Goal: Book appointment/travel/reservation

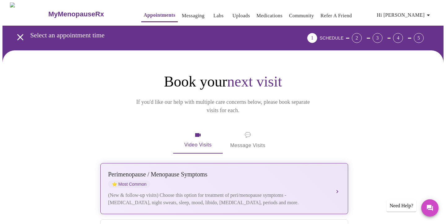
click at [207, 175] on div "[MEDICAL_DATA] / Menopause Symptoms ⭐ Most Common" at bounding box center [218, 179] width 220 height 17
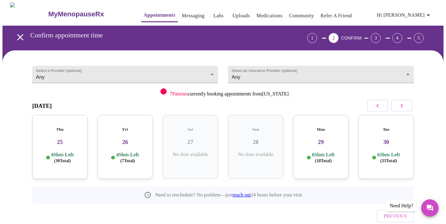
scroll to position [19, 0]
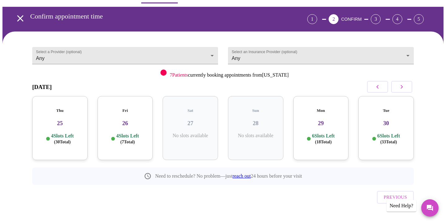
click at [76, 135] on div "4 Slots Left ( 30 Total)" at bounding box center [60, 139] width 46 height 12
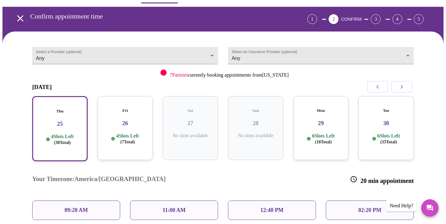
click at [119, 120] on h3 "26" at bounding box center [125, 123] width 46 height 7
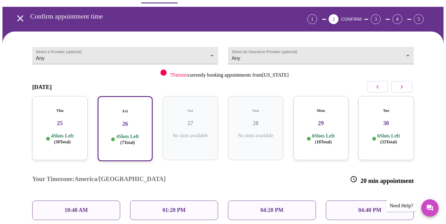
click at [262, 207] on p "04:20 PM" at bounding box center [271, 210] width 23 height 7
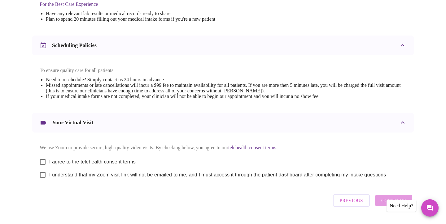
scroll to position [224, 0]
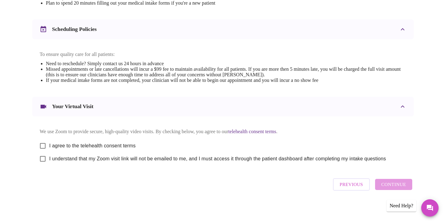
click at [40, 143] on input "I agree to the telehealth consent terms" at bounding box center [42, 146] width 13 height 13
checkbox input "true"
click at [41, 160] on input "I understand that my Zoom visit link will not be emailed to me, and I must acce…" at bounding box center [42, 159] width 13 height 13
checkbox input "true"
click at [428, 207] on icon "Messages" at bounding box center [430, 208] width 6 height 6
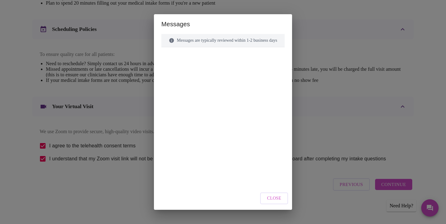
click at [281, 198] on span "Close" at bounding box center [274, 199] width 14 height 8
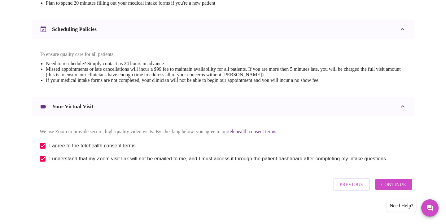
click at [397, 206] on div "Need Help?" at bounding box center [401, 206] width 30 height 12
click at [384, 185] on span "Continue" at bounding box center [393, 185] width 25 height 8
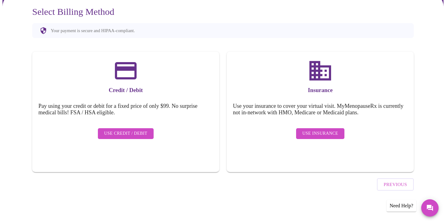
scroll to position [39, 0]
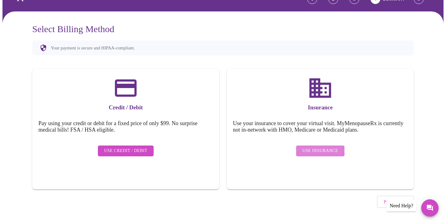
click at [320, 147] on span "Use Insurance" at bounding box center [320, 151] width 36 height 8
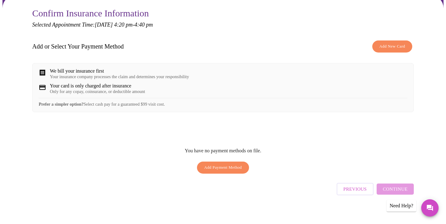
scroll to position [62, 0]
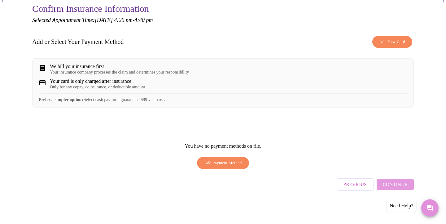
click at [427, 210] on icon "Messages" at bounding box center [429, 208] width 7 height 7
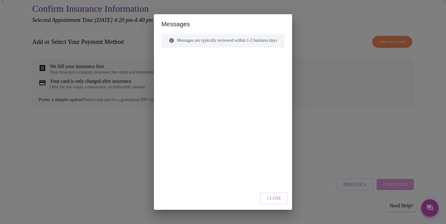
click at [278, 202] on span "Close" at bounding box center [274, 199] width 14 height 8
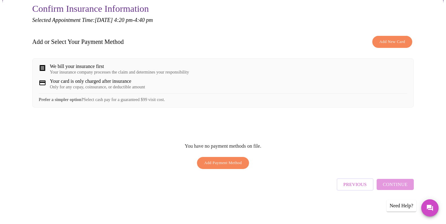
scroll to position [0, 0]
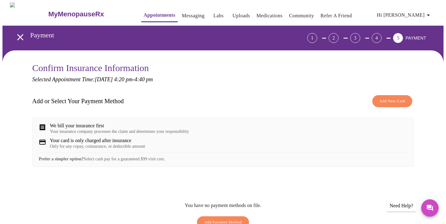
click at [380, 101] on span "Add New Card" at bounding box center [392, 101] width 26 height 7
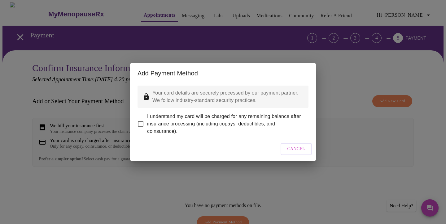
click at [138, 121] on input "I understand my card will be charged for any remaining balance after insurance …" at bounding box center [140, 124] width 13 height 13
checkbox input "true"
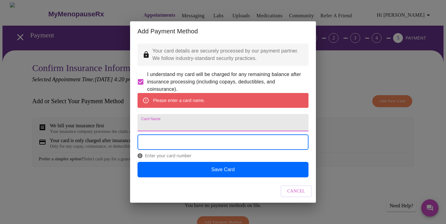
click at [153, 119] on input "Card Name" at bounding box center [222, 122] width 171 height 17
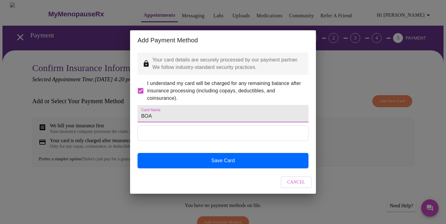
type input "BOA"
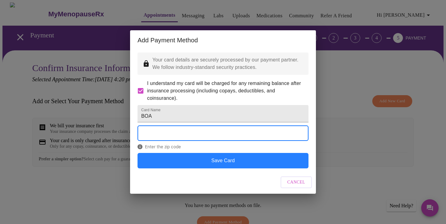
click at [223, 169] on button "Save Card" at bounding box center [222, 160] width 171 height 15
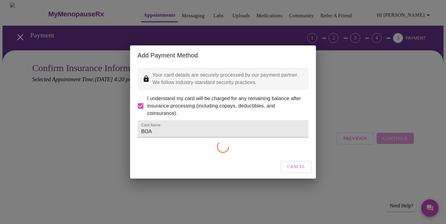
checkbox input "false"
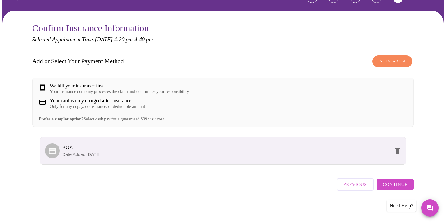
scroll to position [45, 0]
click at [385, 185] on span "Continue" at bounding box center [395, 185] width 25 height 8
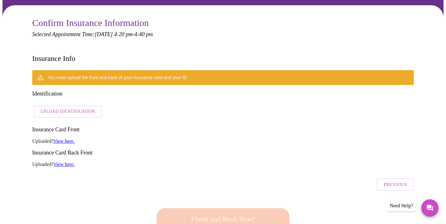
click at [60, 108] on span "Upload Identification" at bounding box center [68, 112] width 54 height 8
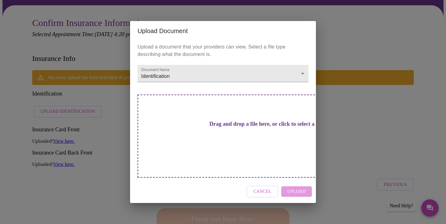
click at [219, 128] on h3 "Drag and drop a file here, or click to select a file" at bounding box center [266, 124] width 171 height 7
click at [230, 128] on h3 "Drag and drop a file here, or click to select a file" at bounding box center [266, 124] width 171 height 7
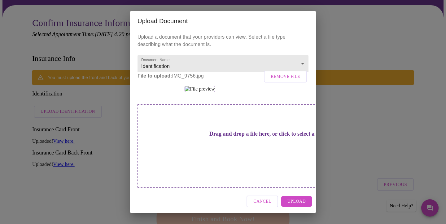
click at [299, 203] on span "Upload" at bounding box center [296, 202] width 18 height 8
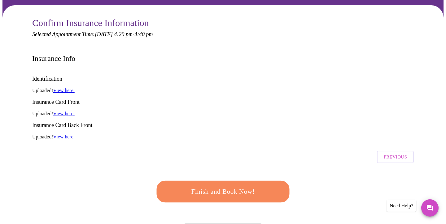
click at [204, 186] on span "Finish and Book Now!" at bounding box center [223, 191] width 115 height 11
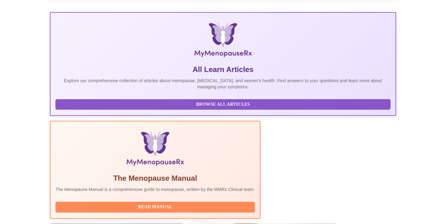
scroll to position [115, 0]
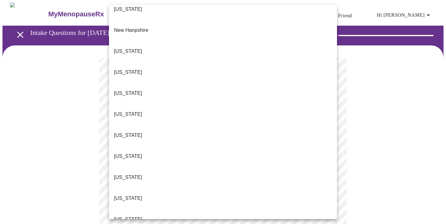
scroll to position [595, 0]
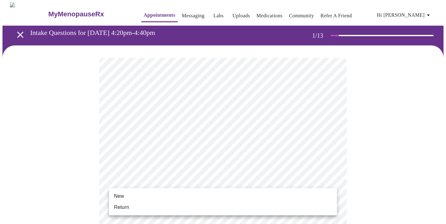
click at [139, 194] on li "New" at bounding box center [223, 196] width 228 height 11
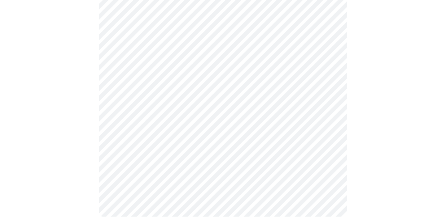
scroll to position [332, 0]
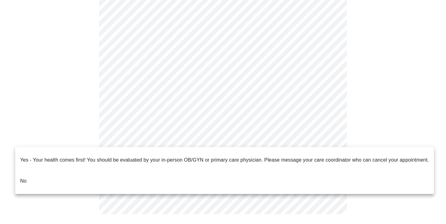
click at [139, 173] on li "No" at bounding box center [224, 181] width 419 height 21
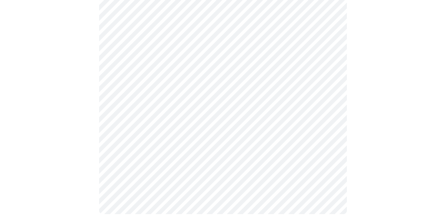
scroll to position [0, 0]
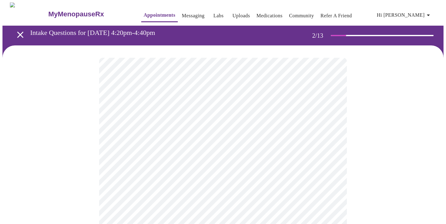
click at [165, 129] on body "MyMenopauseRx Appointments Messaging Labs Uploads Medications Community Refer a…" at bounding box center [222, 188] width 441 height 372
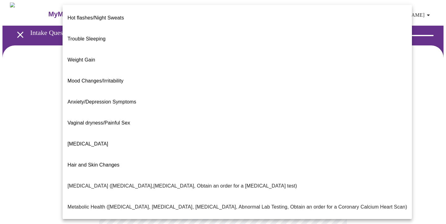
click at [113, 50] on li "Weight Gain" at bounding box center [237, 60] width 349 height 21
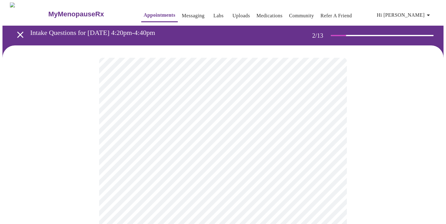
click at [161, 191] on body "MyMenopauseRx Appointments Messaging Labs Uploads Medications Community Refer a…" at bounding box center [222, 186] width 441 height 368
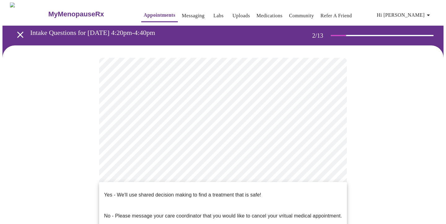
click at [163, 192] on p "Yes - We'll use shared decision making to find a treatment that is safe!" at bounding box center [182, 195] width 157 height 7
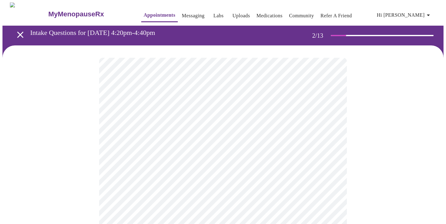
click at [162, 129] on body "MyMenopauseRx Appointments Messaging Labs Uploads Medications Community Refer a…" at bounding box center [222, 184] width 441 height 365
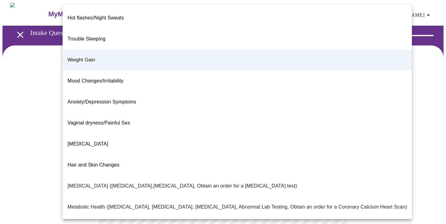
click at [84, 57] on span "Weight Gain" at bounding box center [81, 59] width 28 height 5
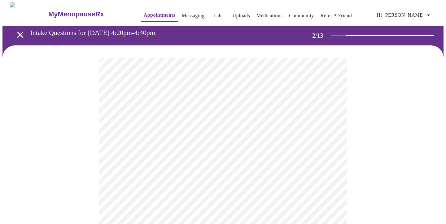
click at [67, 159] on div at bounding box center [222, 207] width 441 height 322
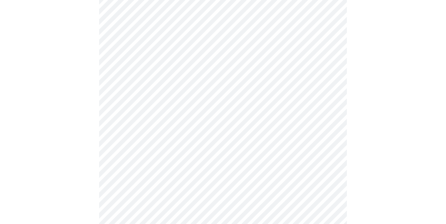
scroll to position [111, 0]
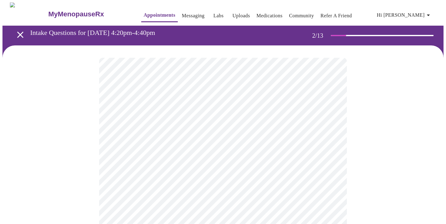
click at [210, 126] on body "MyMenopauseRx Appointments Messaging Labs Uploads Medications Community Refer a…" at bounding box center [222, 188] width 441 height 372
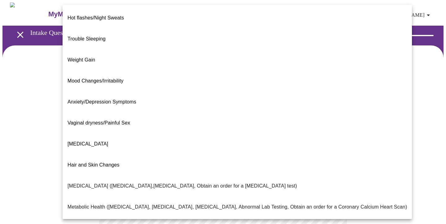
click at [84, 57] on span "Weight Gain" at bounding box center [81, 59] width 28 height 5
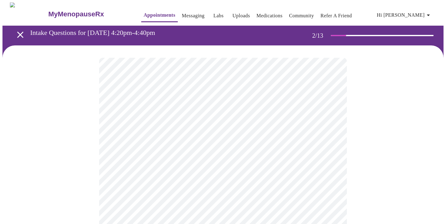
click at [138, 191] on body "MyMenopauseRx Appointments Messaging Labs Uploads Medications Community Refer a…" at bounding box center [222, 186] width 441 height 368
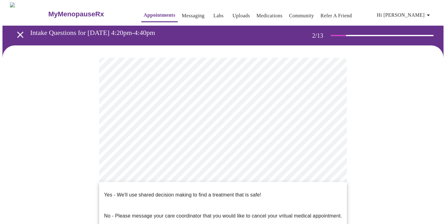
click at [135, 192] on p "Yes - We'll use shared decision making to find a treatment that is safe!" at bounding box center [182, 195] width 157 height 7
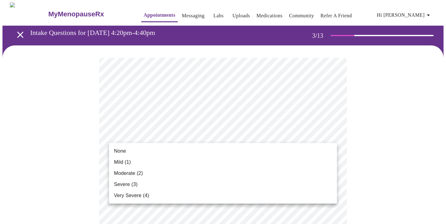
click at [151, 151] on li "None" at bounding box center [223, 151] width 228 height 11
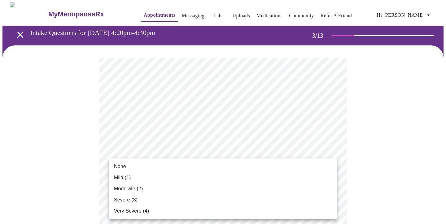
click at [160, 178] on li "Mild (1)" at bounding box center [223, 177] width 228 height 11
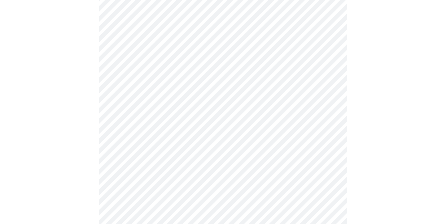
scroll to position [104, 0]
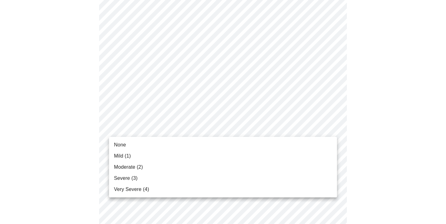
click at [193, 165] on li "Moderate (2)" at bounding box center [223, 167] width 228 height 11
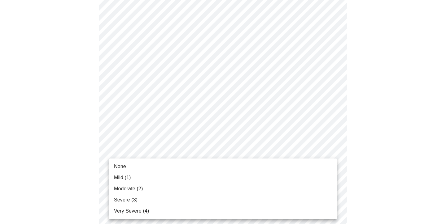
click at [174, 176] on li "Mild (1)" at bounding box center [223, 177] width 228 height 11
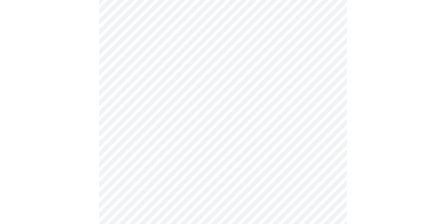
scroll to position [182, 0]
click at [202, 141] on body "MyMenopauseRx Appointments Messaging Labs Uploads Medications Community Refer a…" at bounding box center [222, 214] width 441 height 789
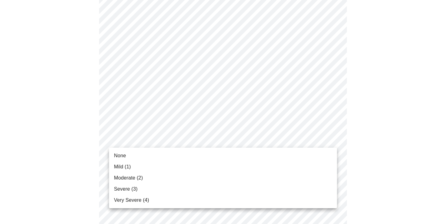
click at [160, 157] on li "None" at bounding box center [223, 155] width 228 height 11
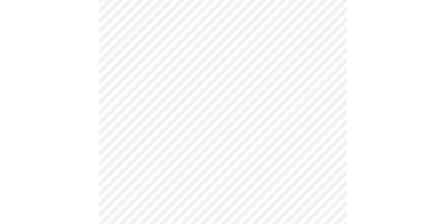
click at [192, 181] on body "MyMenopauseRx Appointments Messaging Labs Uploads Medications Community Refer a…" at bounding box center [222, 210] width 441 height 780
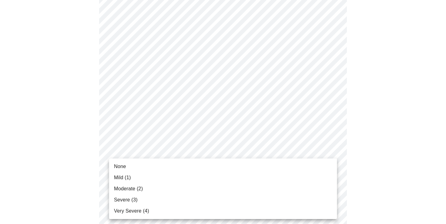
click at [189, 177] on li "Mild (1)" at bounding box center [223, 177] width 228 height 11
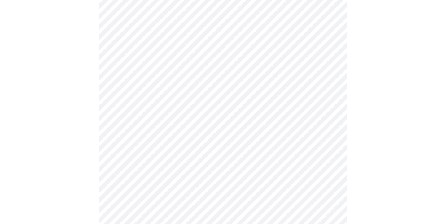
scroll to position [250, 0]
click at [223, 166] on body "MyMenopauseRx Appointments Messaging Labs Uploads Medications Community Refer a…" at bounding box center [222, 138] width 441 height 771
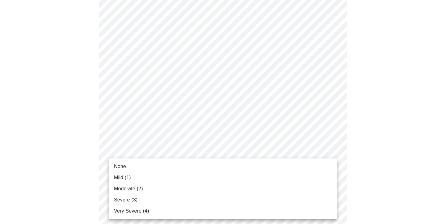
click at [180, 188] on li "Moderate (2)" at bounding box center [223, 189] width 228 height 11
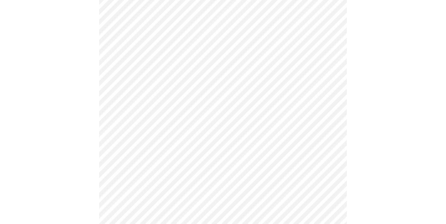
scroll to position [306, 0]
click at [185, 153] on body "MyMenopauseRx Appointments Messaging Labs Uploads Medications Community Refer a…" at bounding box center [222, 78] width 441 height 763
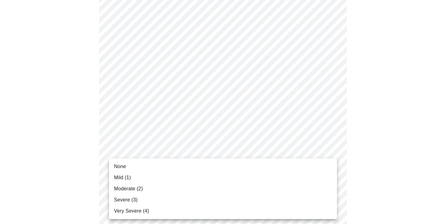
click at [174, 199] on li "Severe (3)" at bounding box center [223, 200] width 228 height 11
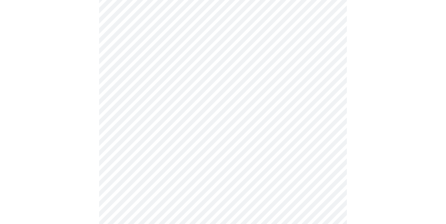
click at [176, 103] on body "MyMenopauseRx Appointments Messaging Labs Uploads Medications Community Refer a…" at bounding box center [222, 74] width 441 height 754
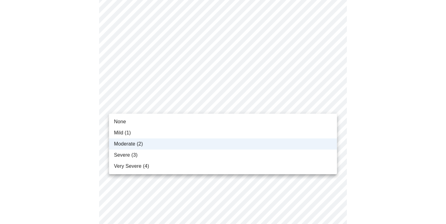
click at [148, 153] on li "Severe (3)" at bounding box center [223, 155] width 228 height 11
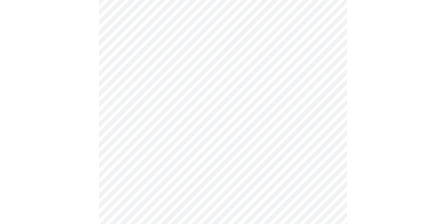
scroll to position [366, 0]
click at [191, 142] on body "MyMenopauseRx Appointments Messaging Labs Uploads Medications Community Refer a…" at bounding box center [222, 13] width 441 height 754
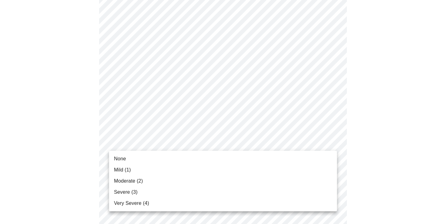
click at [162, 174] on li "Mild (1)" at bounding box center [223, 170] width 228 height 11
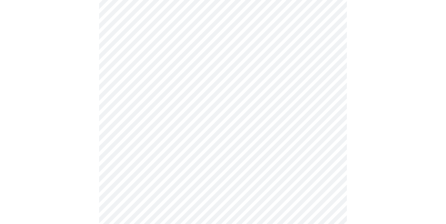
scroll to position [402, 0]
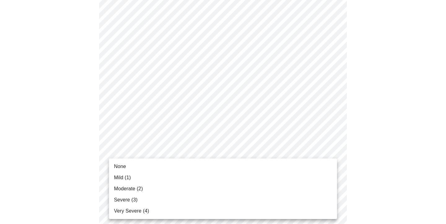
click at [198, 163] on li "None" at bounding box center [223, 166] width 228 height 11
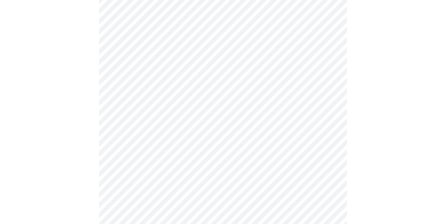
scroll to position [458, 0]
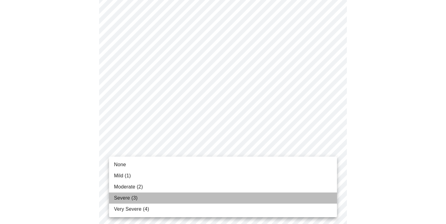
click at [158, 194] on li "Severe (3)" at bounding box center [223, 198] width 228 height 11
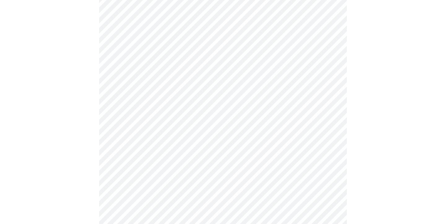
scroll to position [255, 0]
click at [240, 126] on body "MyMenopauseRx Appointments Messaging Labs Uploads Medications Community Refer a…" at bounding box center [222, 52] width 441 height 611
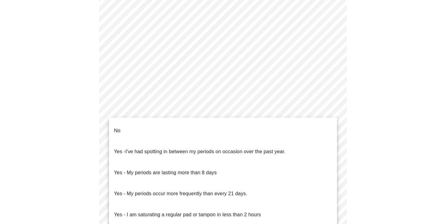
click at [240, 126] on li "No" at bounding box center [223, 130] width 228 height 21
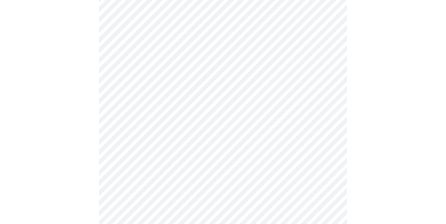
click at [225, 124] on body "MyMenopauseRx Appointments Messaging Labs Uploads Medications Community Refer a…" at bounding box center [222, 50] width 441 height 607
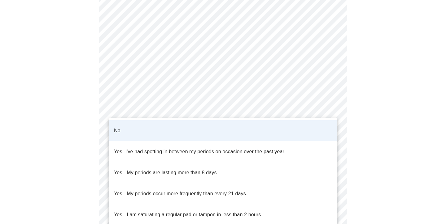
click at [117, 127] on p "No" at bounding box center [117, 130] width 7 height 7
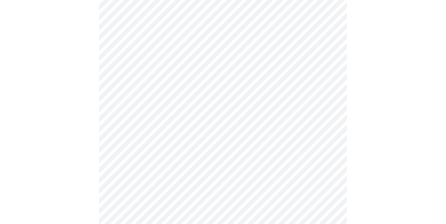
scroll to position [321, 0]
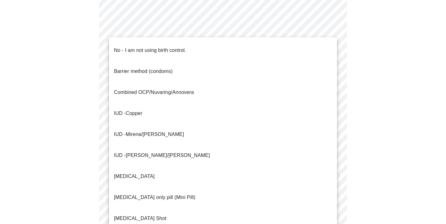
click at [129, 50] on span "No - I am not using birth control." at bounding box center [150, 50] width 72 height 17
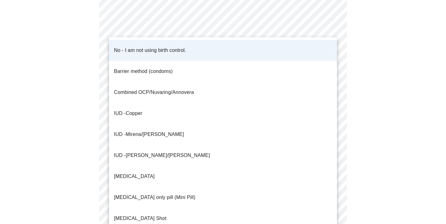
click at [150, 47] on p "No - I am not using birth control." at bounding box center [150, 50] width 72 height 7
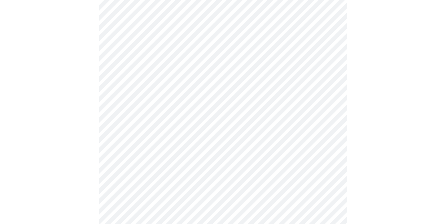
scroll to position [358, 0]
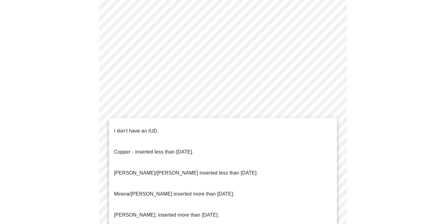
click at [139, 128] on p "I don't have an IUD." at bounding box center [136, 131] width 45 height 7
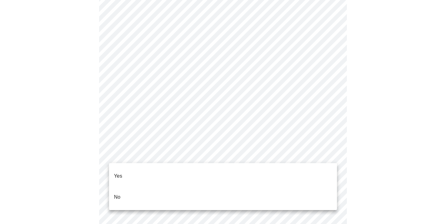
click at [140, 166] on li "Yes" at bounding box center [223, 176] width 228 height 21
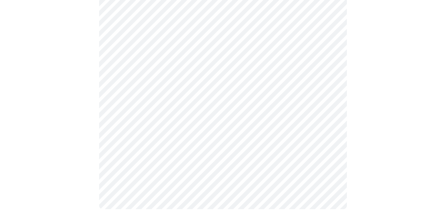
scroll to position [0, 0]
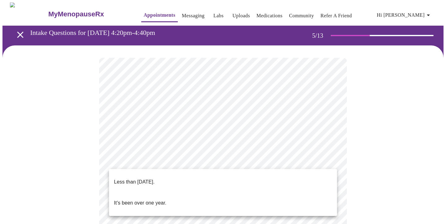
click at [149, 179] on p "Less than [DATE]." at bounding box center [134, 182] width 41 height 7
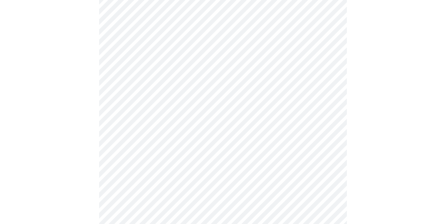
scroll to position [79, 0]
click at [194, 137] on body "MyMenopauseRx Appointments Messaging Labs Uploads Medications Community Refer a…" at bounding box center [222, 173] width 441 height 498
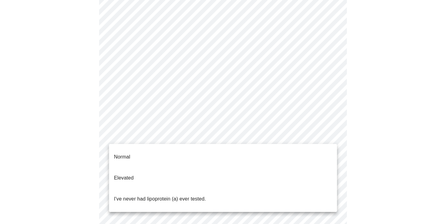
click at [91, 139] on div at bounding box center [223, 112] width 446 height 224
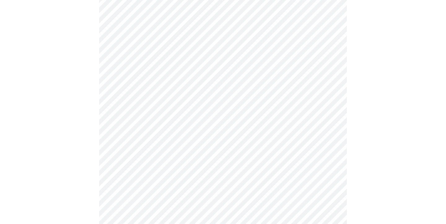
scroll to position [77, 0]
click at [136, 139] on body "MyMenopauseRx Appointments Messaging Labs Uploads Medications Community Refer a…" at bounding box center [222, 155] width 441 height 458
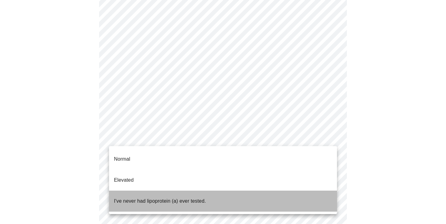
click at [137, 198] on p "I've never had lipoprotein (a) ever tested." at bounding box center [160, 201] width 92 height 7
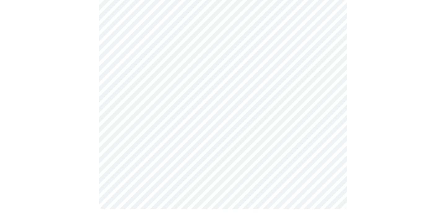
scroll to position [0, 0]
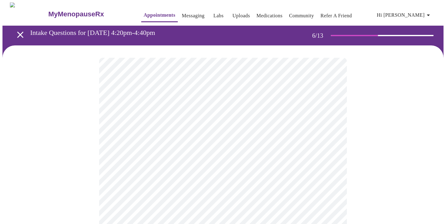
click at [151, 179] on body "MyMenopauseRx Appointments Messaging Labs Uploads Medications Community Refer a…" at bounding box center [222, 167] width 441 height 331
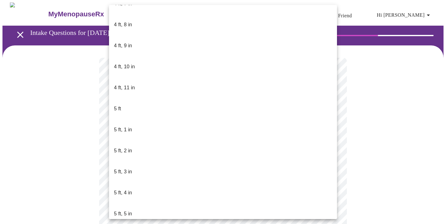
scroll to position [394, 0]
click at [123, 146] on p "5 ft, 1 in" at bounding box center [123, 149] width 18 height 7
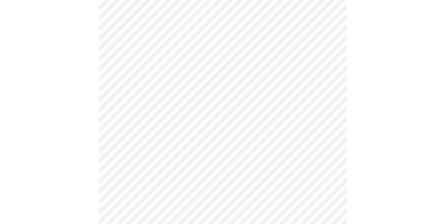
scroll to position [1526, 0]
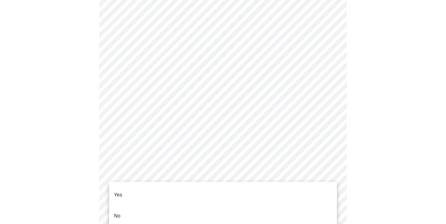
click at [139, 208] on li "No" at bounding box center [223, 216] width 228 height 21
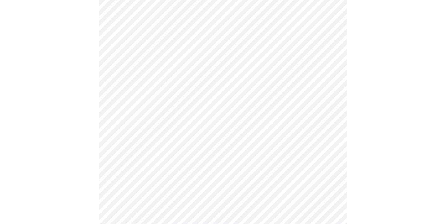
scroll to position [370, 0]
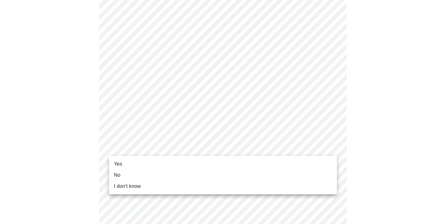
click at [117, 172] on span "No" at bounding box center [117, 175] width 7 height 7
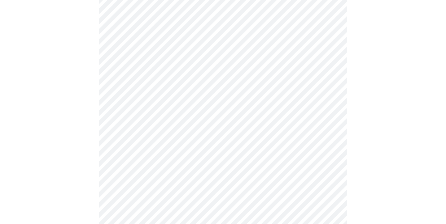
scroll to position [0, 0]
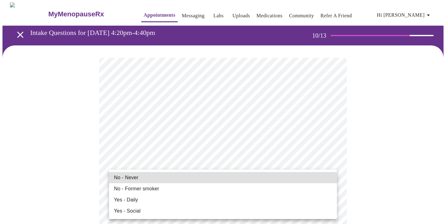
click at [129, 180] on span "No - Never" at bounding box center [126, 177] width 24 height 7
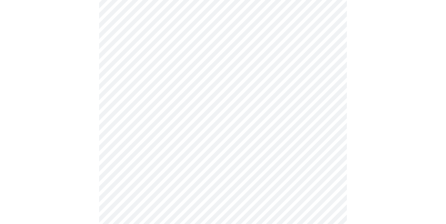
scroll to position [495, 0]
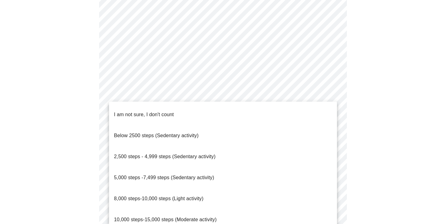
click at [165, 154] on span "2,500 steps - 4,999 steps (Sedentary activity)" at bounding box center [165, 156] width 102 height 5
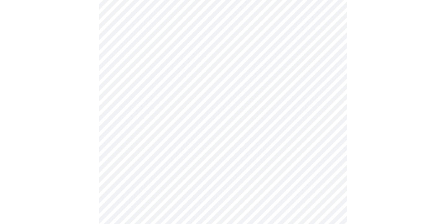
scroll to position [555, 0]
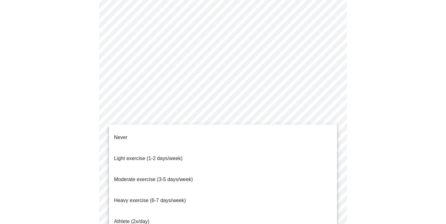
click at [118, 135] on span "Never" at bounding box center [120, 137] width 13 height 5
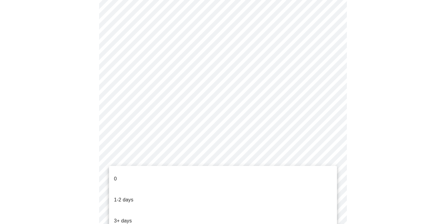
click at [124, 175] on li "0" at bounding box center [223, 179] width 228 height 21
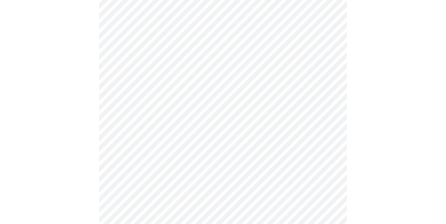
scroll to position [575, 0]
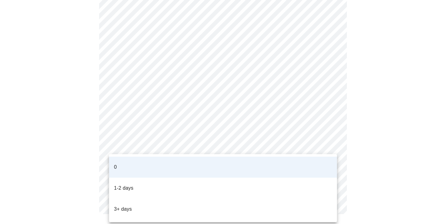
click at [149, 178] on li "1-2 days" at bounding box center [223, 188] width 228 height 21
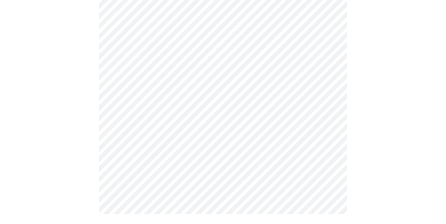
scroll to position [0, 0]
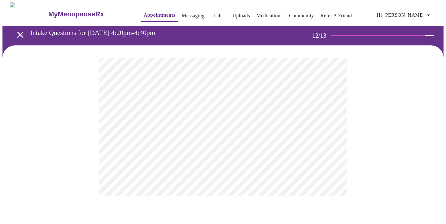
click at [218, 127] on body "MyMenopauseRx Appointments Messaging Labs Uploads Medications Community Refer a…" at bounding box center [222, 105] width 441 height 206
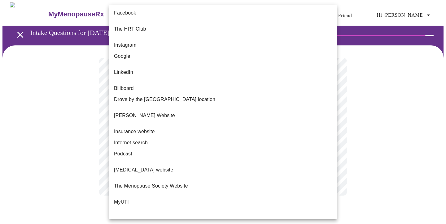
click at [129, 53] on span "Google" at bounding box center [122, 56] width 16 height 7
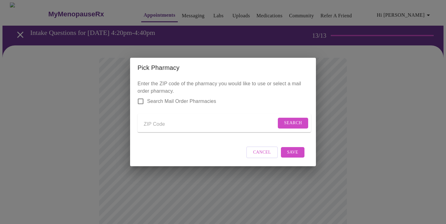
click at [175, 123] on input "Send a message to your care team" at bounding box center [210, 124] width 132 height 10
type input "37167"
click at [294, 120] on span "Search" at bounding box center [293, 123] width 18 height 8
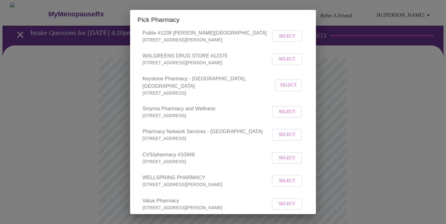
scroll to position [247, 0]
click at [276, 159] on button "Select" at bounding box center [287, 158] width 30 height 12
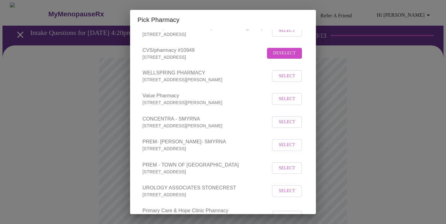
scroll to position [396, 0]
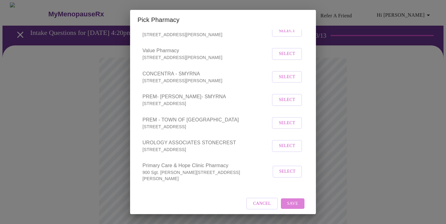
click at [295, 200] on span "Save" at bounding box center [292, 204] width 11 height 8
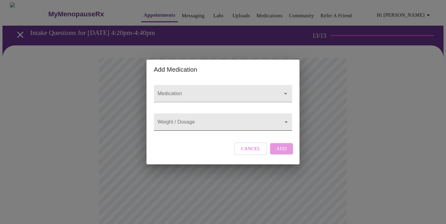
click at [218, 86] on div at bounding box center [223, 112] width 446 height 224
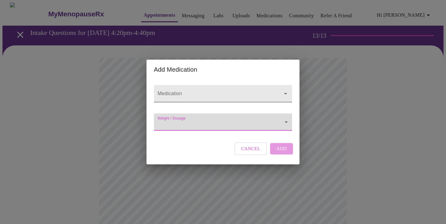
click at [287, 90] on icon "Open" at bounding box center [285, 93] width 7 height 7
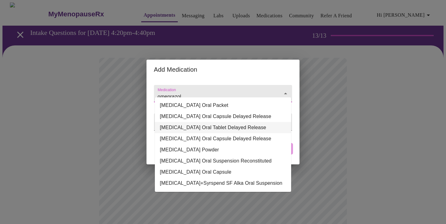
click at [244, 128] on li "[MEDICAL_DATA] Oral Tablet Delayed Release" at bounding box center [223, 127] width 136 height 11
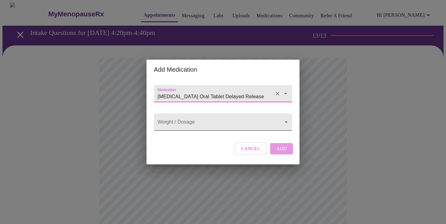
type input "[MEDICAL_DATA] Oral Tablet Delayed Release"
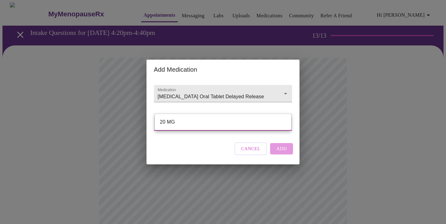
click at [264, 124] on li "20 MG" at bounding box center [223, 122] width 136 height 11
type input "20 MG"
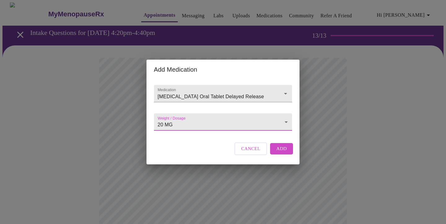
click at [282, 153] on span "Add" at bounding box center [281, 149] width 11 height 8
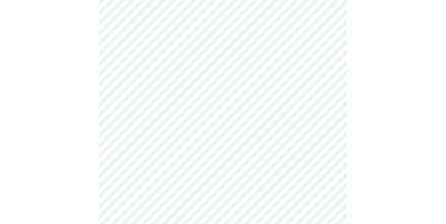
scroll to position [111, 0]
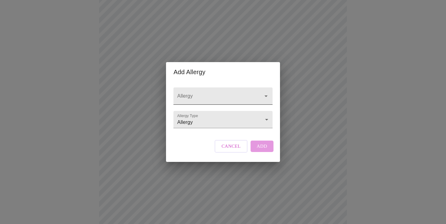
click at [268, 93] on icon "Open" at bounding box center [265, 96] width 7 height 7
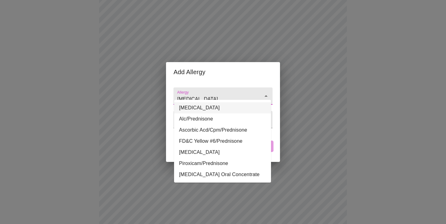
click at [191, 103] on li "[MEDICAL_DATA]" at bounding box center [222, 107] width 97 height 11
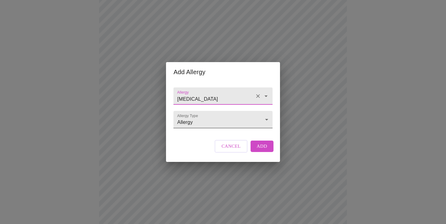
type input "[MEDICAL_DATA]"
click at [267, 120] on body "MyMenopauseRx Appointments Messaging Labs Uploads Medications Community Refer a…" at bounding box center [222, 130] width 441 height 479
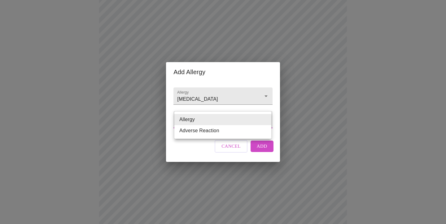
click at [261, 132] on li "Adverse Reaction" at bounding box center [222, 130] width 97 height 11
type input "Adverse Reaction"
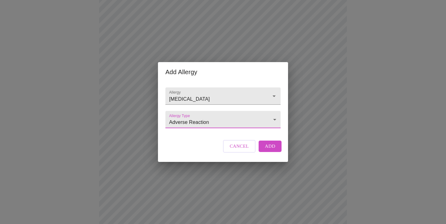
click at [271, 150] on span "Add" at bounding box center [270, 146] width 11 height 8
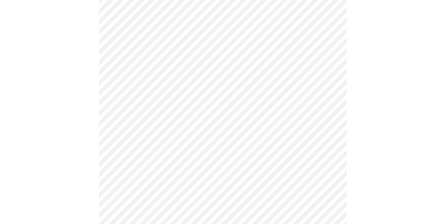
scroll to position [242, 0]
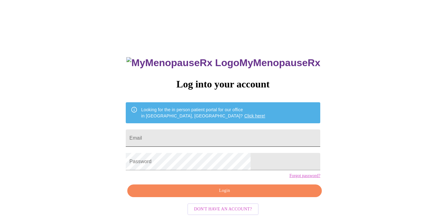
click at [193, 135] on input "Email" at bounding box center [223, 138] width 194 height 17
type input "alpullen@yahoo.com"
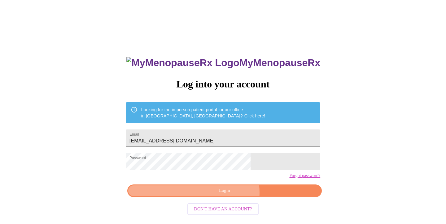
click at [228, 195] on span "Login" at bounding box center [224, 191] width 180 height 8
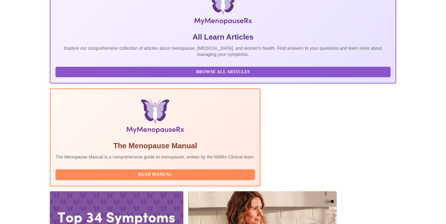
scroll to position [115, 0]
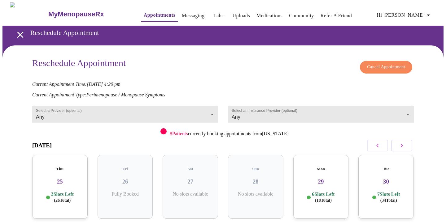
click at [52, 192] on p "3 Slots Left ( 26 Total)" at bounding box center [62, 198] width 23 height 12
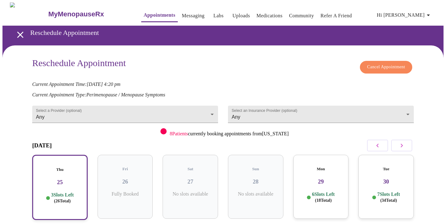
click at [19, 32] on icon "open drawer" at bounding box center [20, 34] width 11 height 11
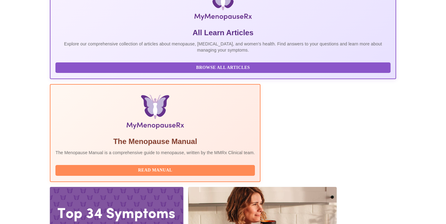
scroll to position [115, 0]
